Goal: Use online tool/utility: Utilize a website feature to perform a specific function

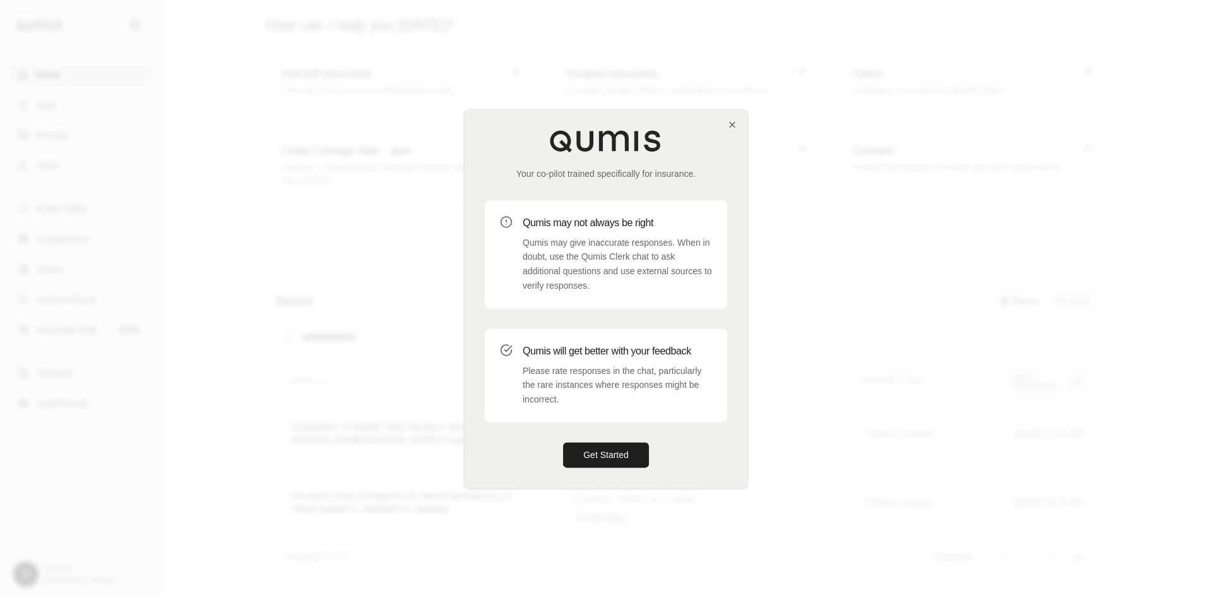
click at [731, 135] on div "Your co-pilot trained specifically for insurance. Qumis may not always be right…" at bounding box center [606, 298] width 283 height 378
click at [733, 125] on icon "button" at bounding box center [732, 124] width 5 height 5
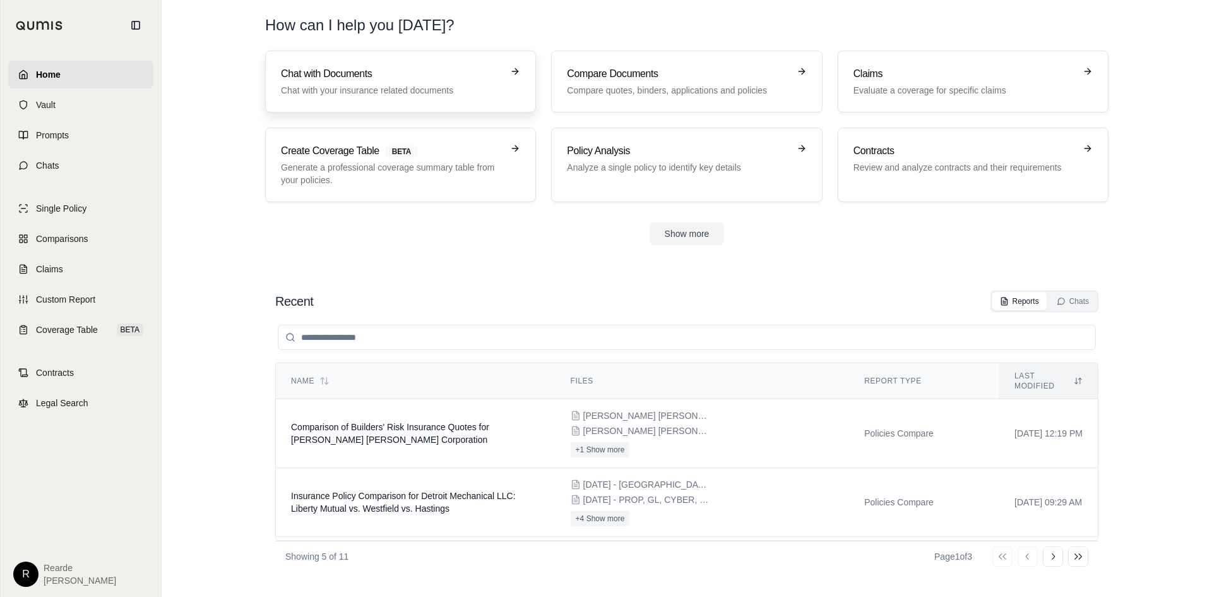
click at [370, 97] on link "Chat with Documents Chat with your insurance related documents" at bounding box center [400, 82] width 271 height 62
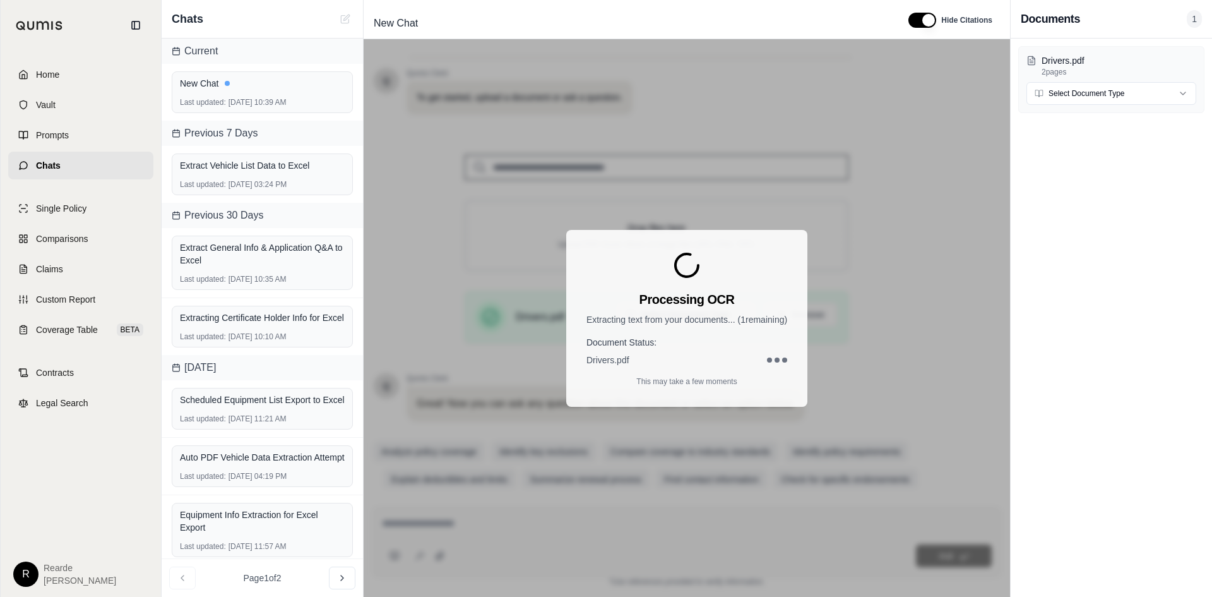
scroll to position [85, 0]
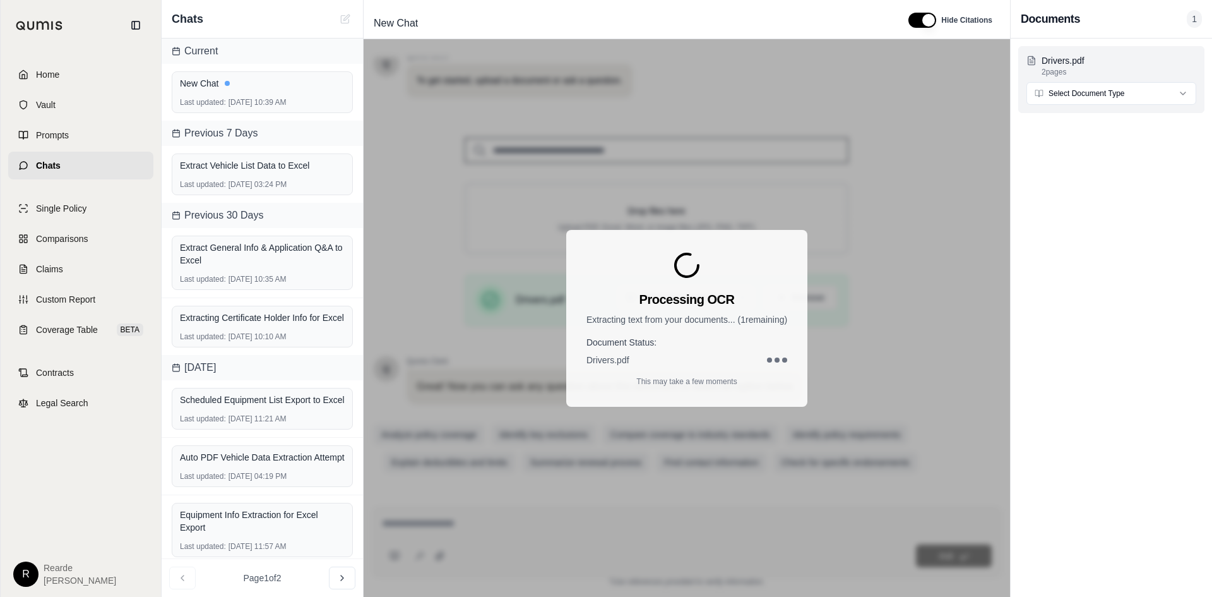
click at [1108, 90] on html "Home Vault Prompts Chats Single Policy Comparisons Claims Custom Report Coverag…" at bounding box center [606, 298] width 1212 height 597
click at [1113, 99] on html "Home Vault Prompts Chats Single Policy Comparisons Claims Custom Report Coverag…" at bounding box center [606, 298] width 1212 height 597
click at [954, 171] on html "Home Vault Prompts Chats Single Policy Comparisons Claims Custom Report Coverag…" at bounding box center [606, 298] width 1212 height 597
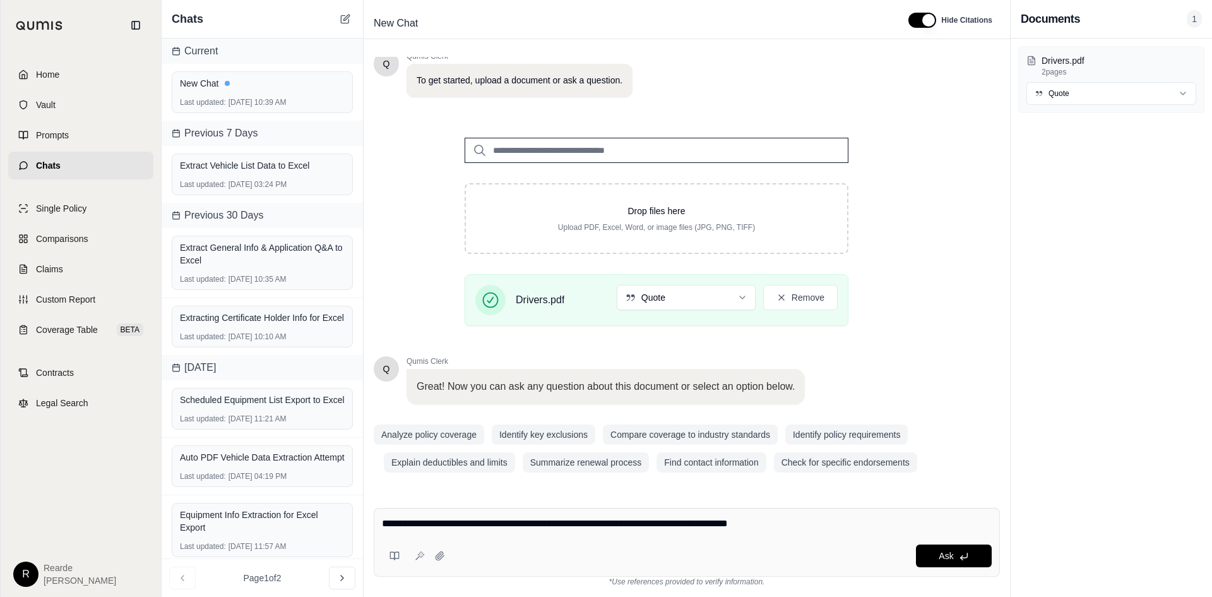
type textarea "**********"
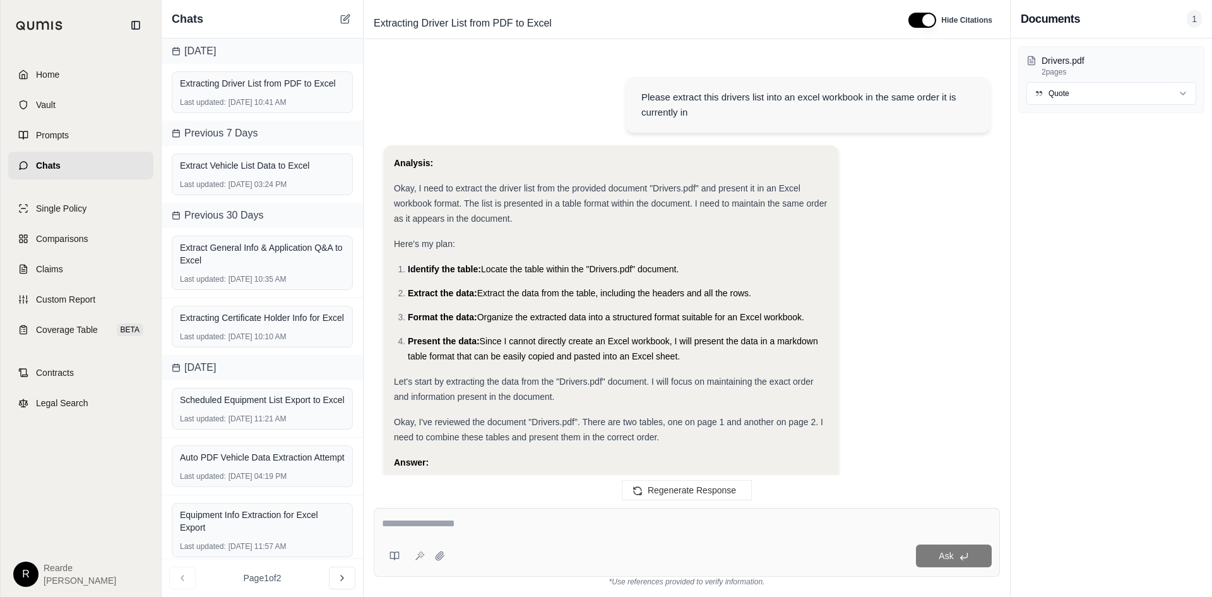
scroll to position [253, 0]
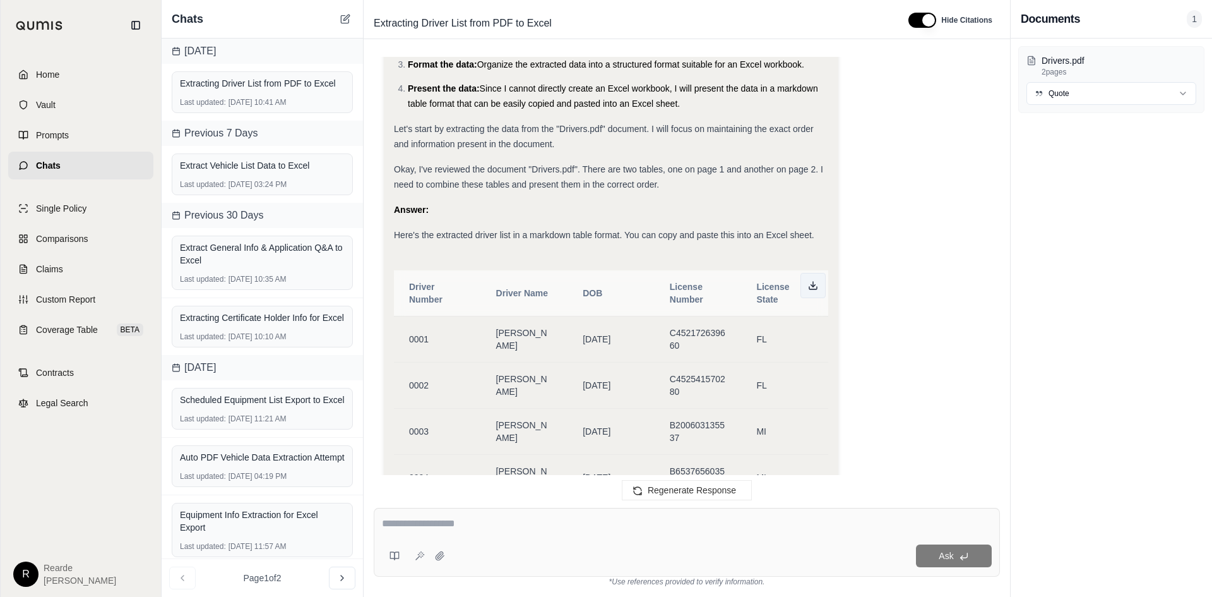
click at [810, 291] on button at bounding box center [812, 285] width 25 height 25
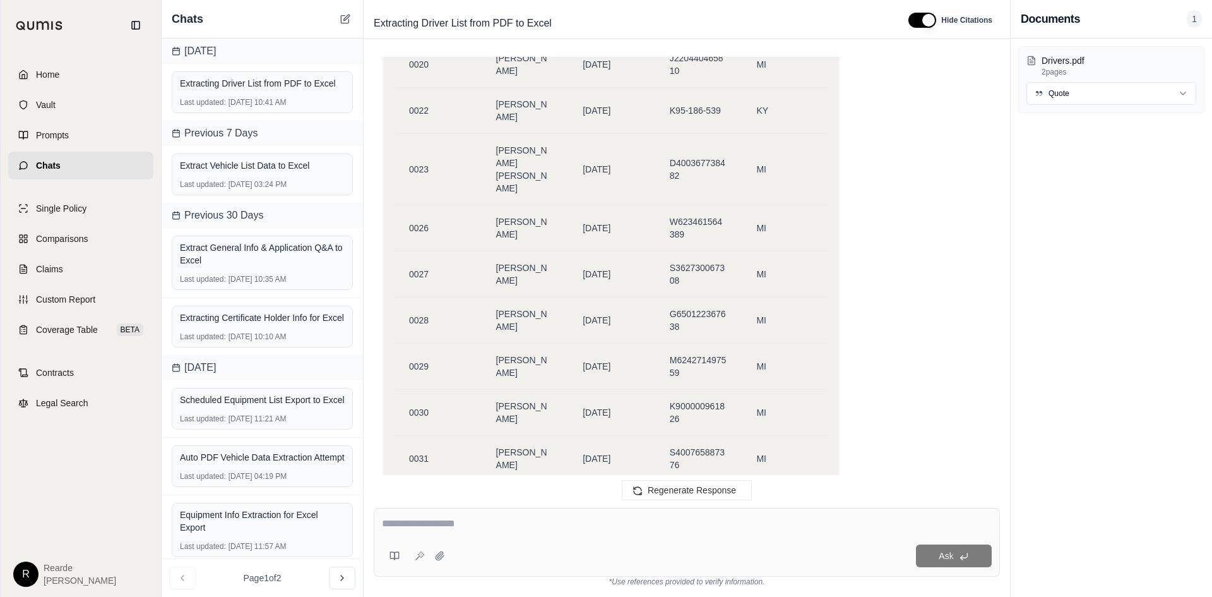
scroll to position [2085, 0]
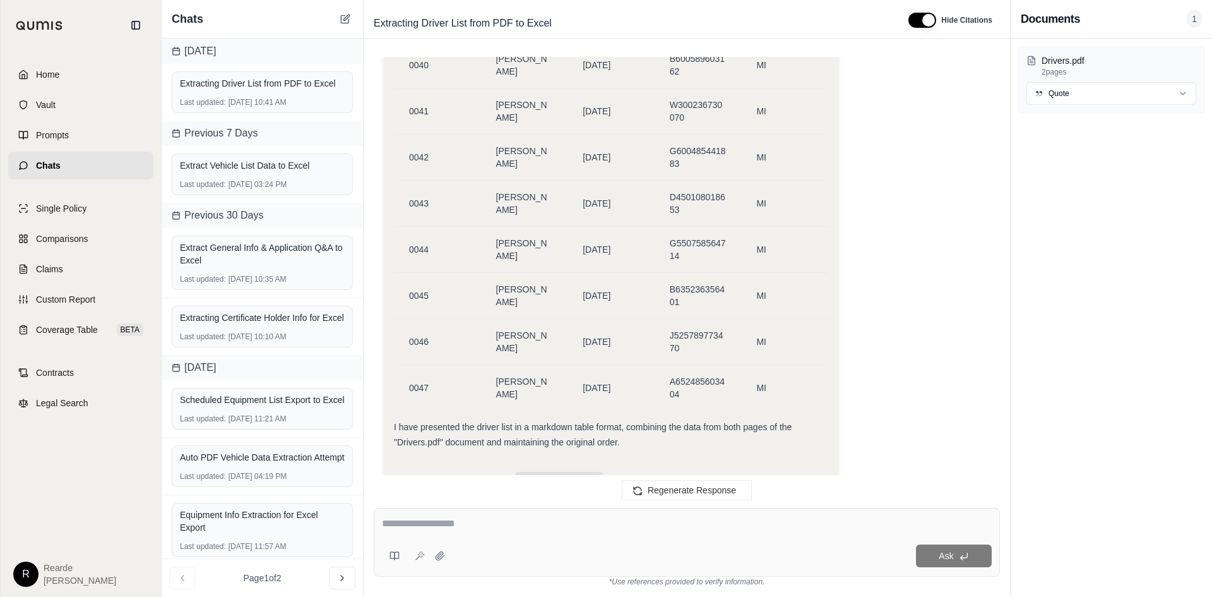
click at [538, 515] on div "Ask" at bounding box center [687, 542] width 626 height 69
type textarea "**********"
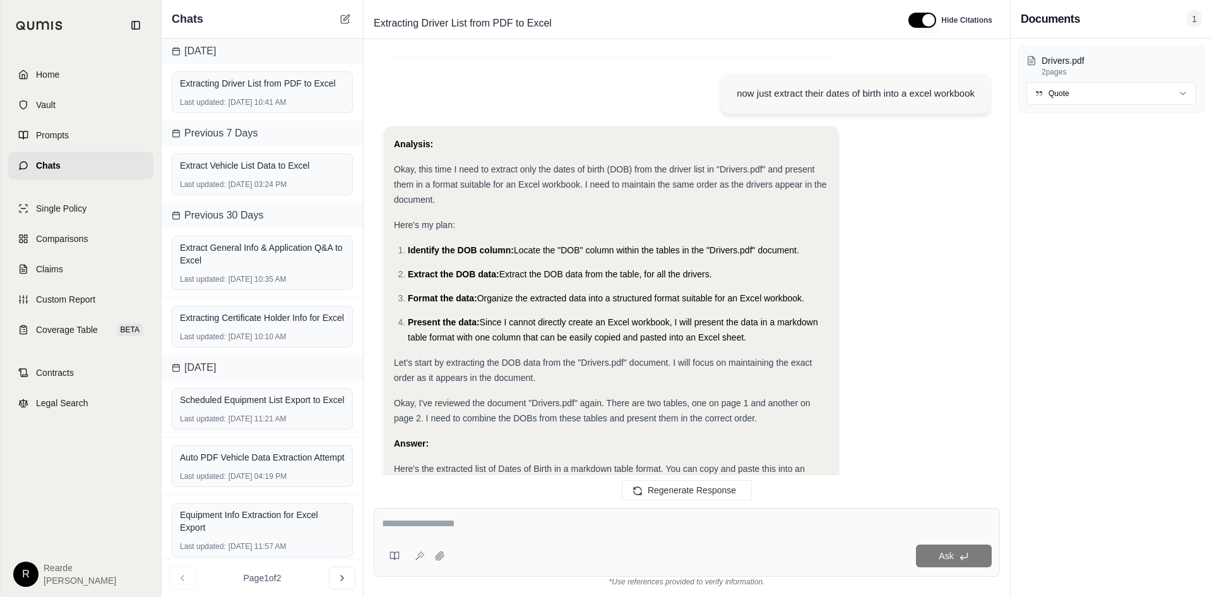
scroll to position [2725, 0]
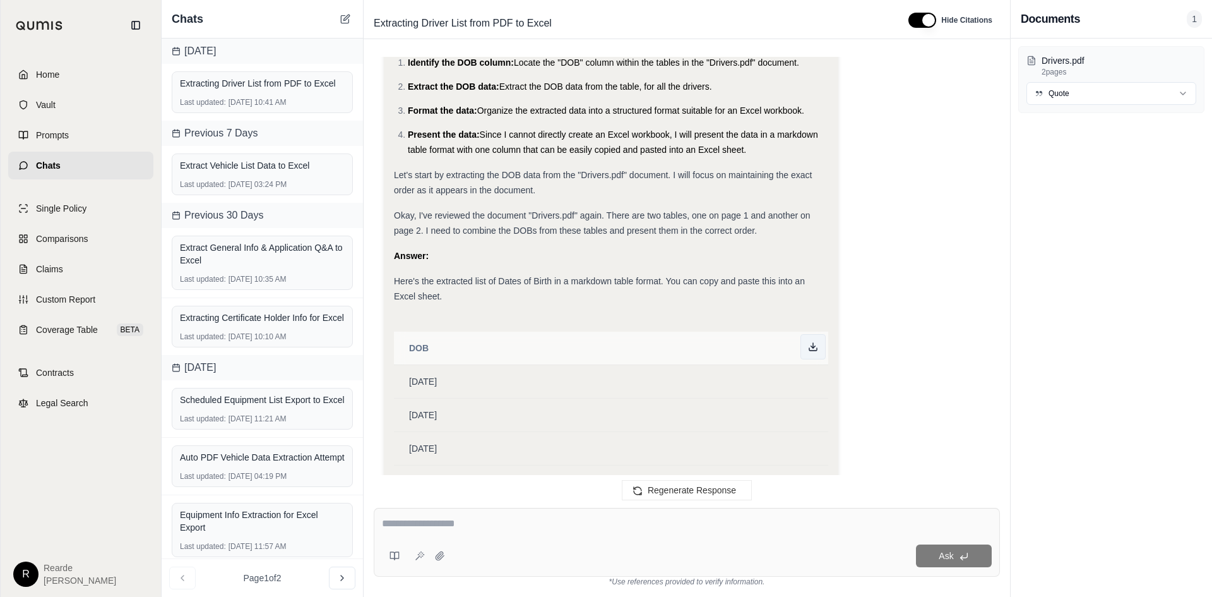
click at [817, 342] on icon at bounding box center [813, 347] width 10 height 10
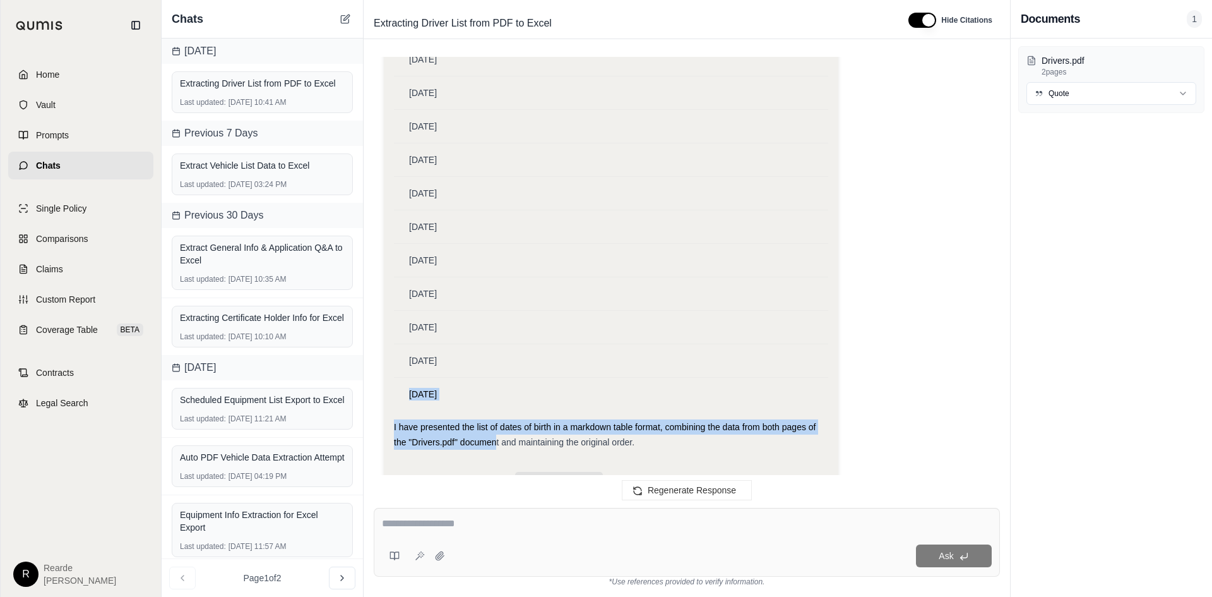
drag, startPoint x: 405, startPoint y: 342, endPoint x: 468, endPoint y: 372, distance: 70.9
click at [459, 388] on div "[DATE]" at bounding box center [611, 394] width 404 height 13
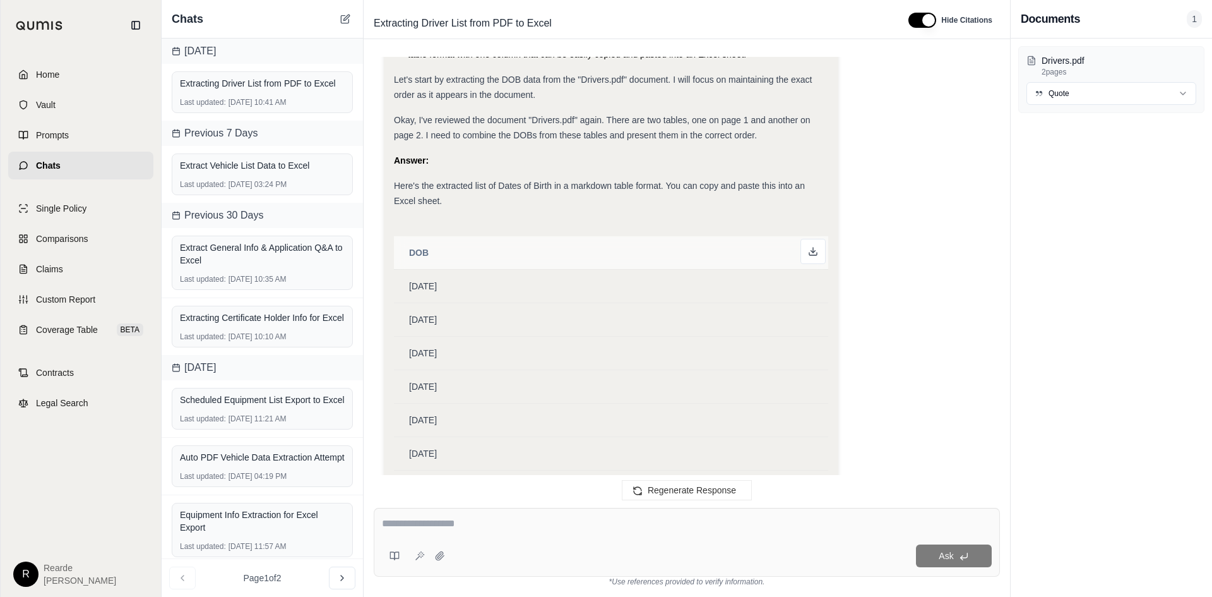
scroll to position [2757, 0]
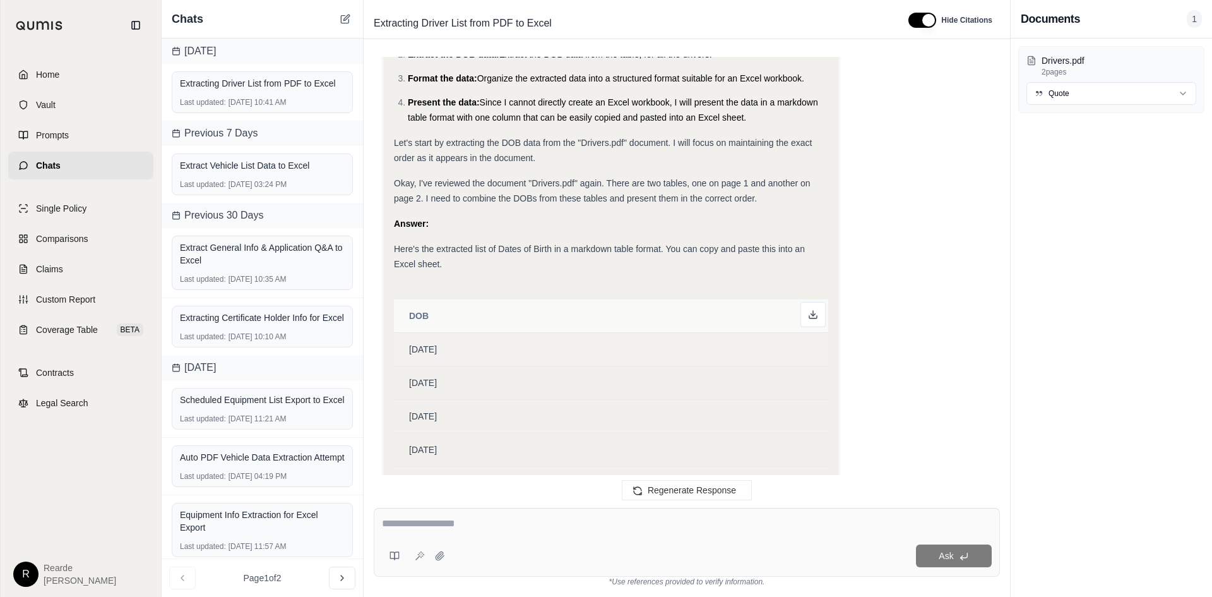
drag, startPoint x: 450, startPoint y: 355, endPoint x: 410, endPoint y: 311, distance: 59.5
copy tbody "[DATE] [DATE] [DATE] [DATE] [DATE] [DATE] [DATE] [DATE] [DATE] [DATE] [DATE] [D…"
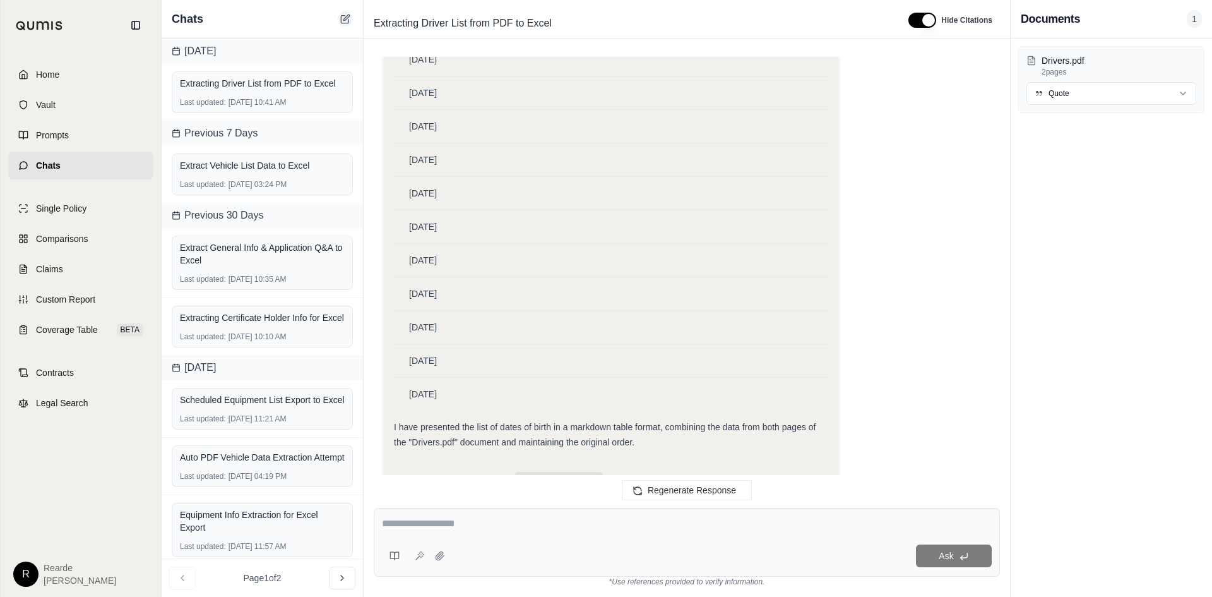
click at [342, 24] on button at bounding box center [345, 18] width 15 height 15
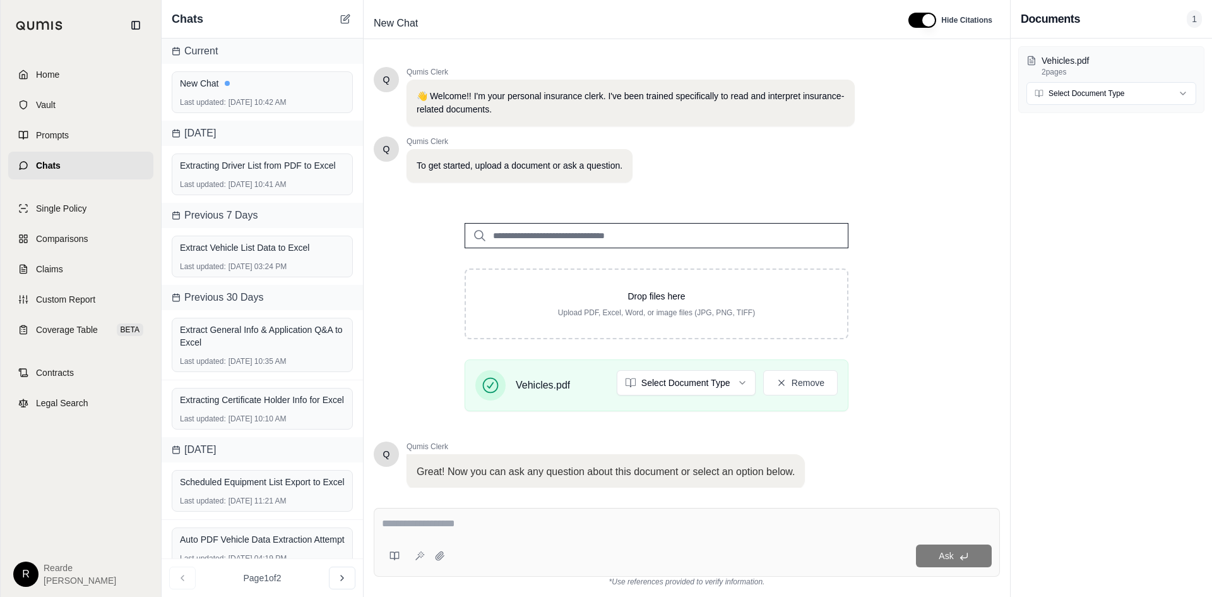
scroll to position [85, 0]
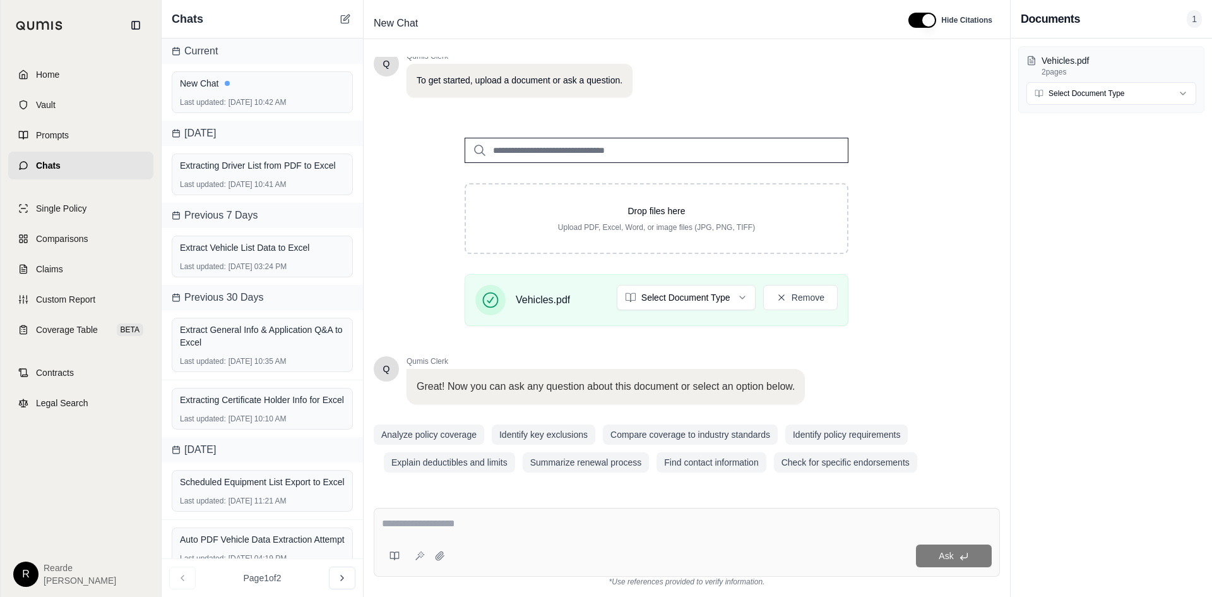
click at [592, 521] on textarea at bounding box center [687, 523] width 610 height 15
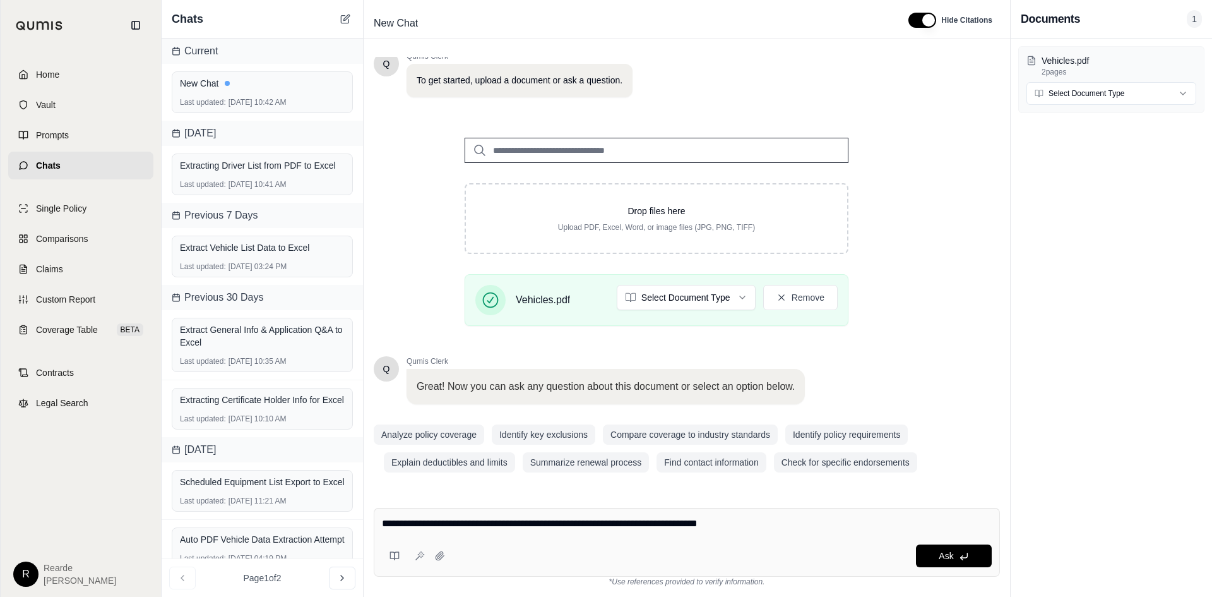
drag, startPoint x: 556, startPoint y: 523, endPoint x: 532, endPoint y: 520, distance: 24.8
click at [532, 520] on textarea "**********" at bounding box center [687, 523] width 610 height 15
type textarea "**********"
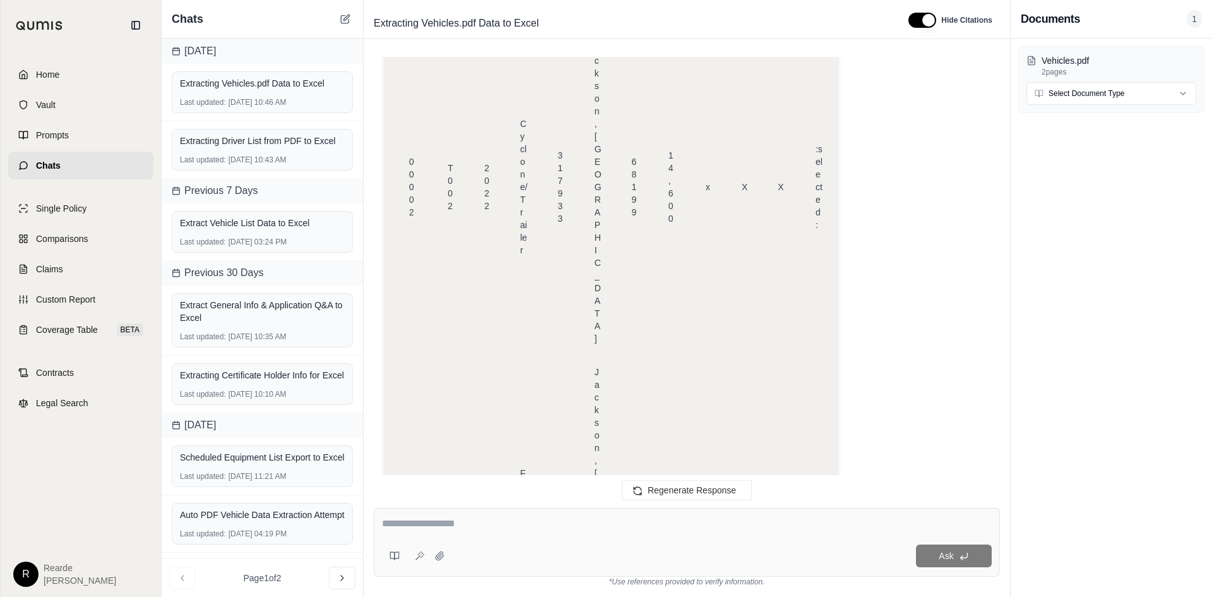
scroll to position [1641, 0]
click at [345, 16] on icon at bounding box center [345, 20] width 8 height 8
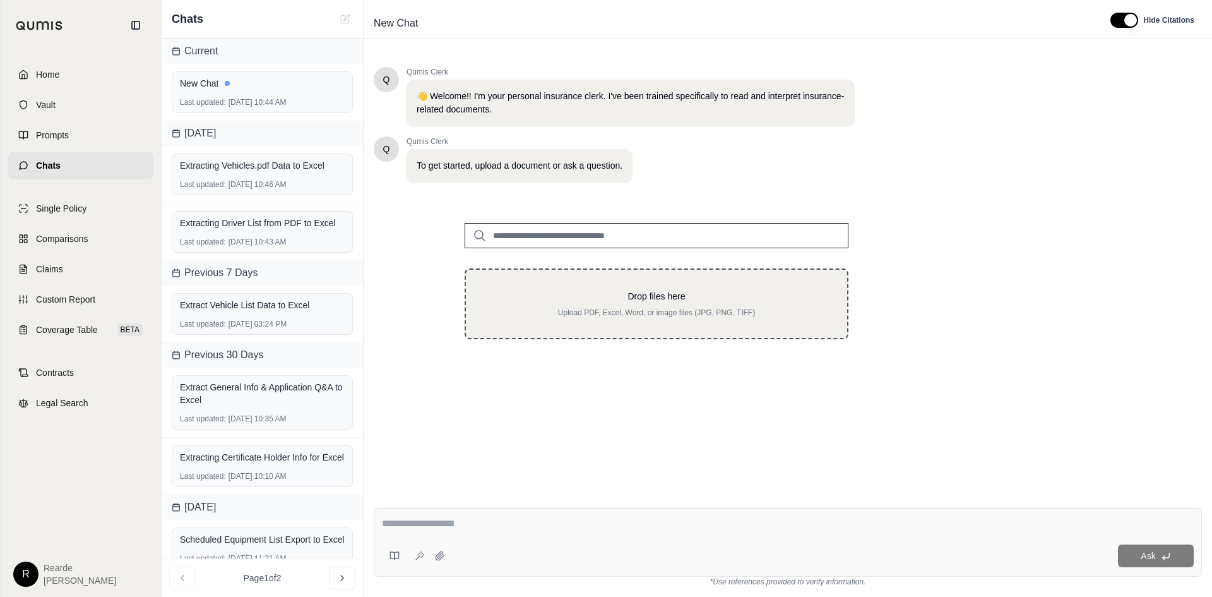
click at [642, 301] on p "Drop files here" at bounding box center [656, 296] width 341 height 13
type input "**********"
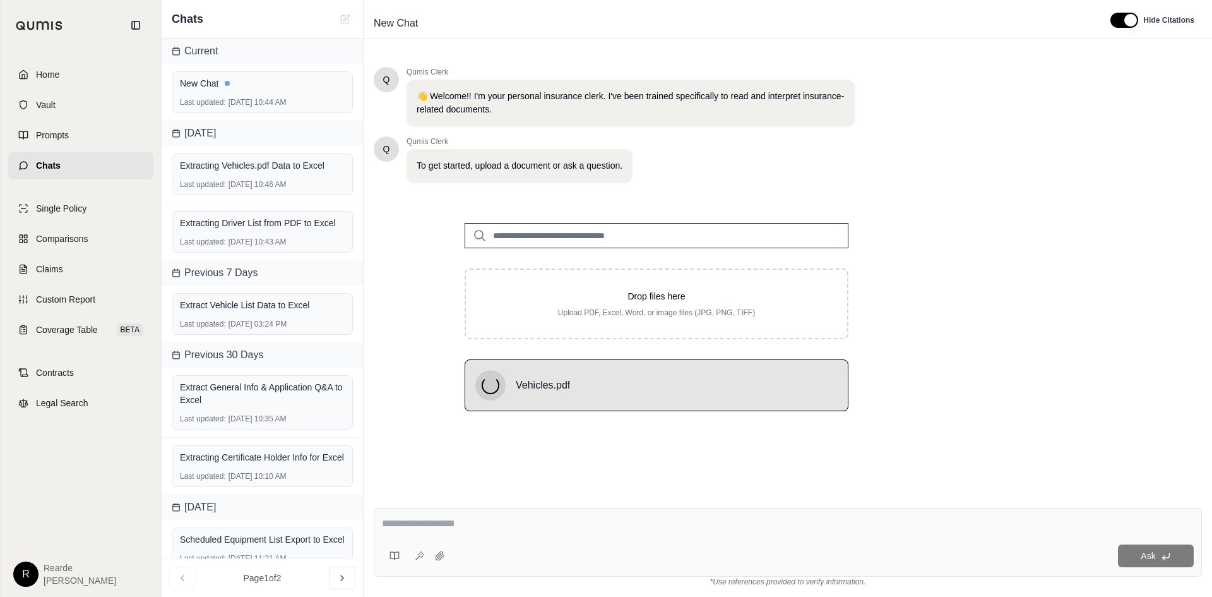
click at [566, 520] on textarea at bounding box center [788, 523] width 812 height 15
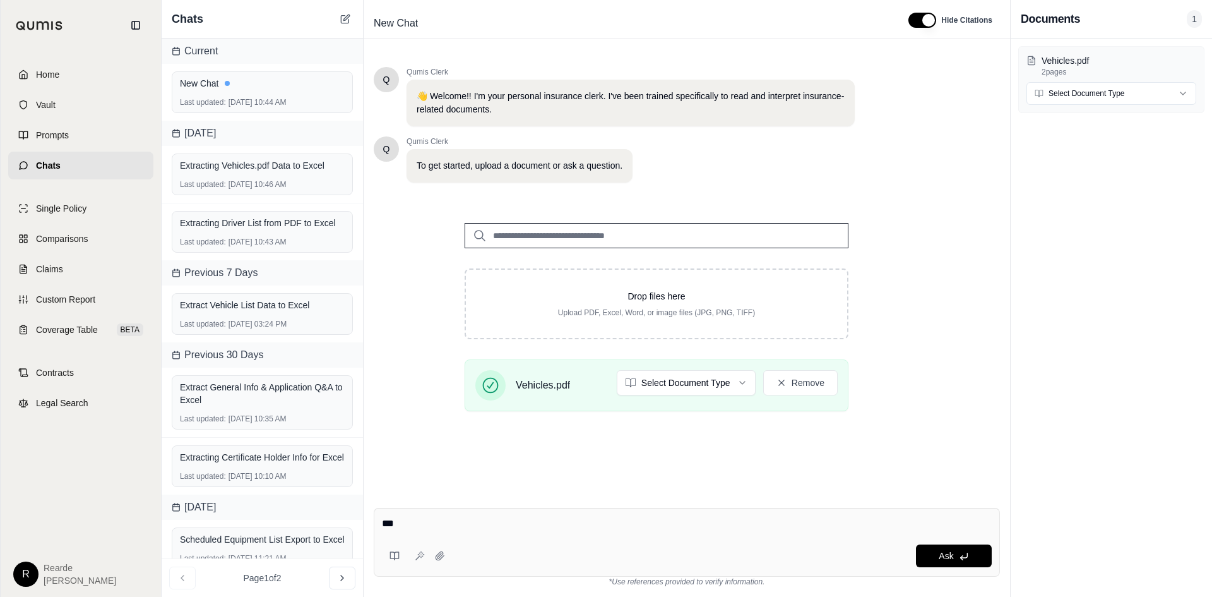
type textarea "****"
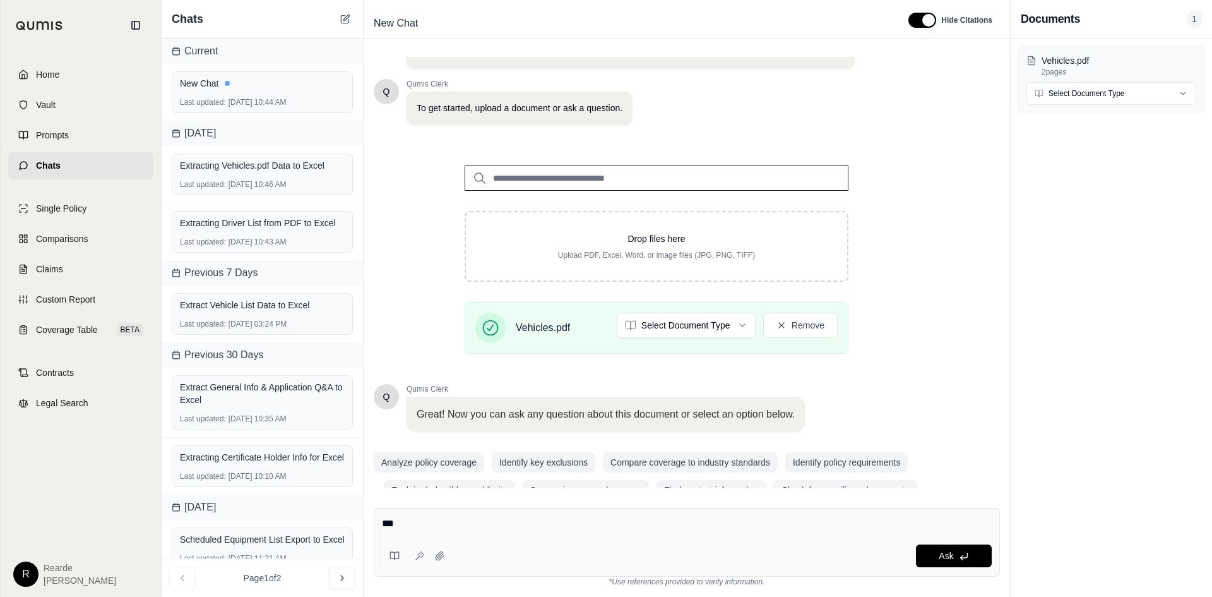
scroll to position [85, 0]
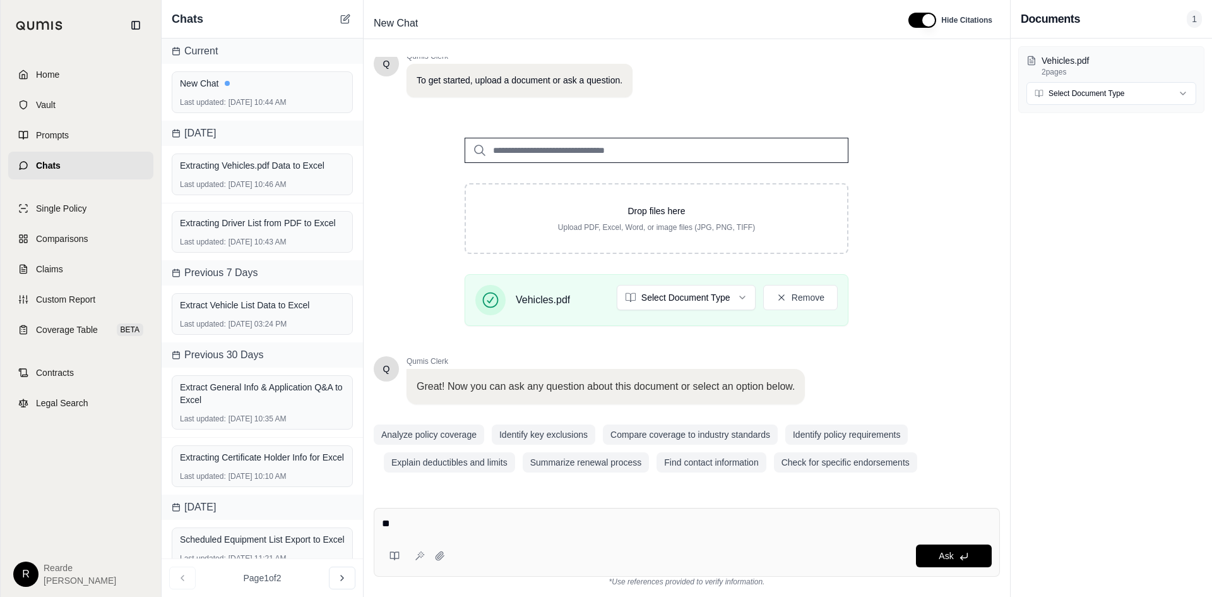
type textarea "*"
type textarea "**********"
click at [1109, 105] on div "Vehicles.pdf 2 pages Select Document Type" at bounding box center [1111, 79] width 186 height 67
click at [1092, 92] on html "Home Vault Prompts Chats Single Policy Comparisons Claims Custom Report Coverag…" at bounding box center [606, 298] width 1212 height 597
click at [932, 560] on button "Ask" at bounding box center [954, 555] width 76 height 23
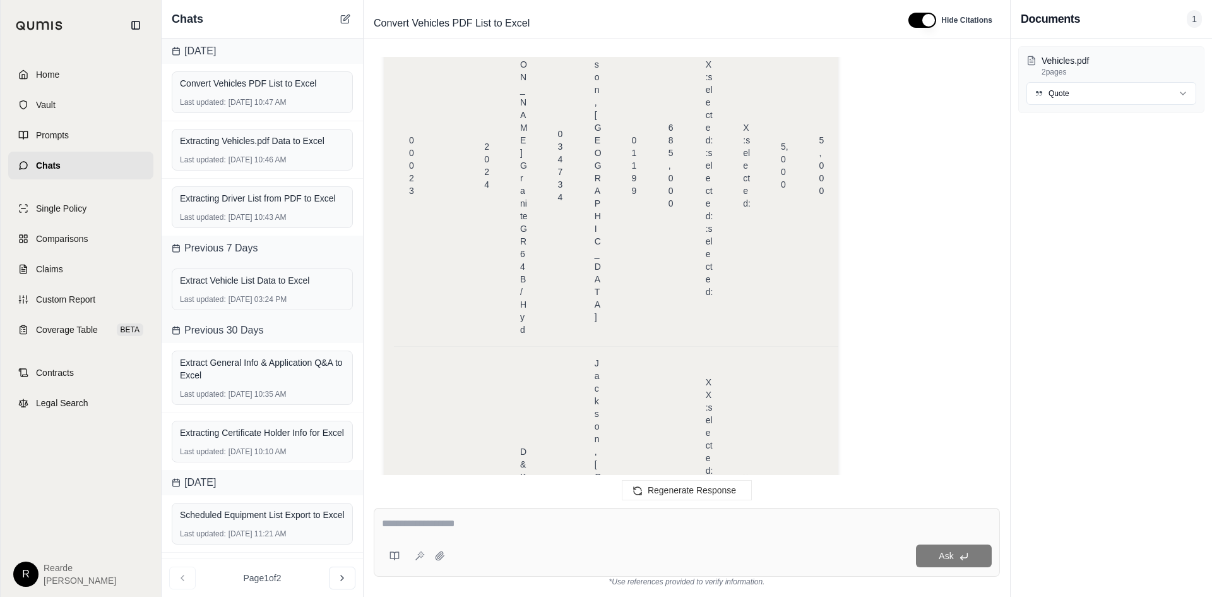
scroll to position [20818, 0]
click at [78, 82] on link "Home" at bounding box center [80, 75] width 145 height 28
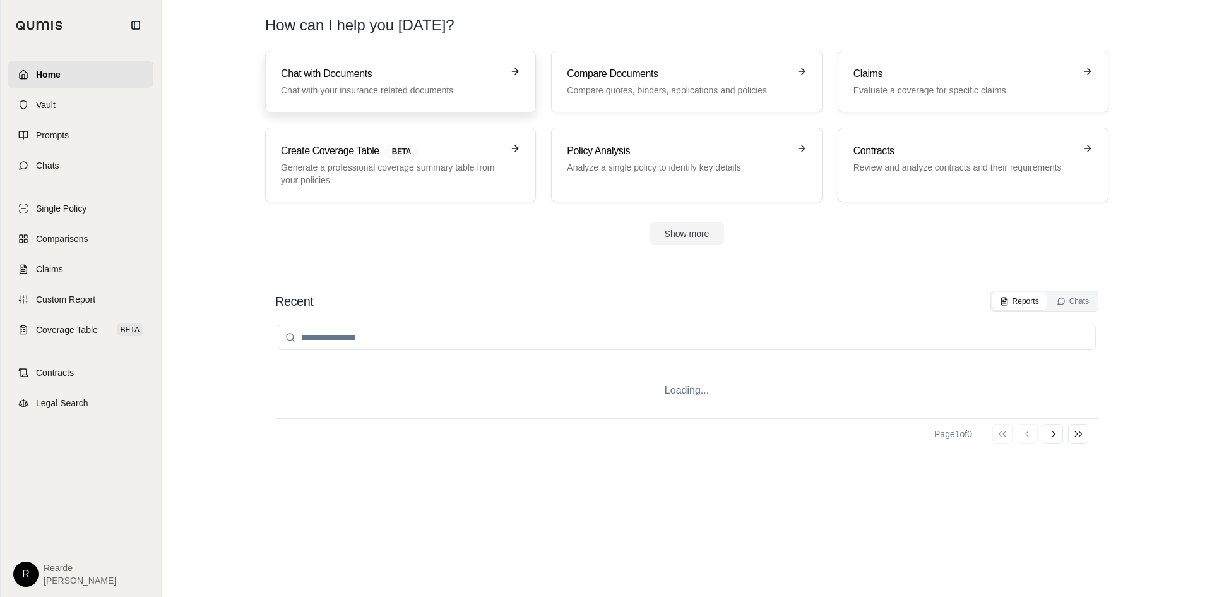
click at [383, 103] on link "Chat with Documents Chat with your insurance related documents" at bounding box center [400, 82] width 271 height 62
